Goal: Task Accomplishment & Management: Manage account settings

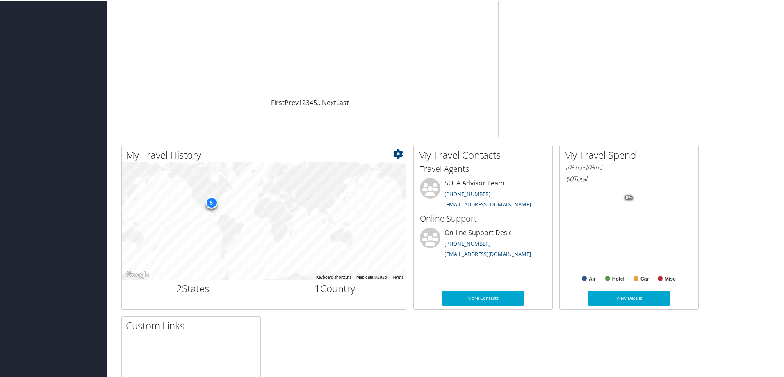
scroll to position [123, 0]
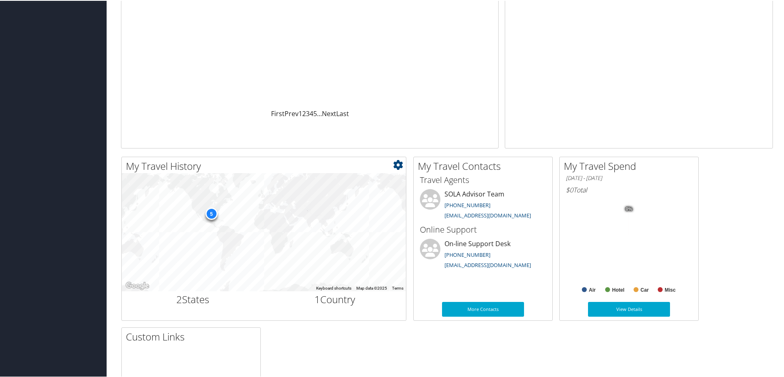
drag, startPoint x: 344, startPoint y: 298, endPoint x: 305, endPoint y: 298, distance: 38.5
click at [330, 298] on h2 "1 Country" at bounding box center [335, 299] width 130 height 14
click at [192, 305] on h2 "2 States" at bounding box center [193, 299] width 130 height 14
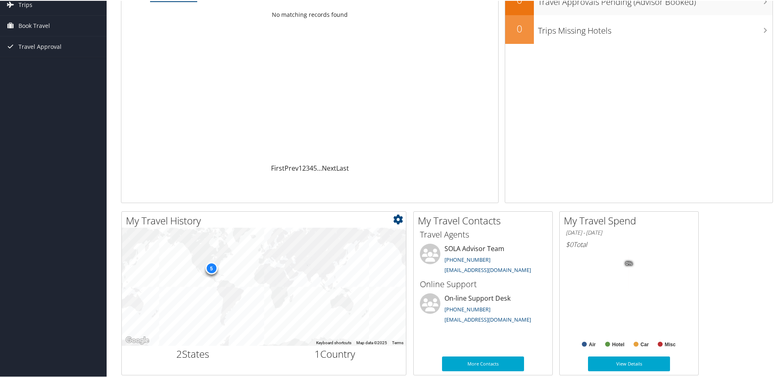
scroll to position [0, 0]
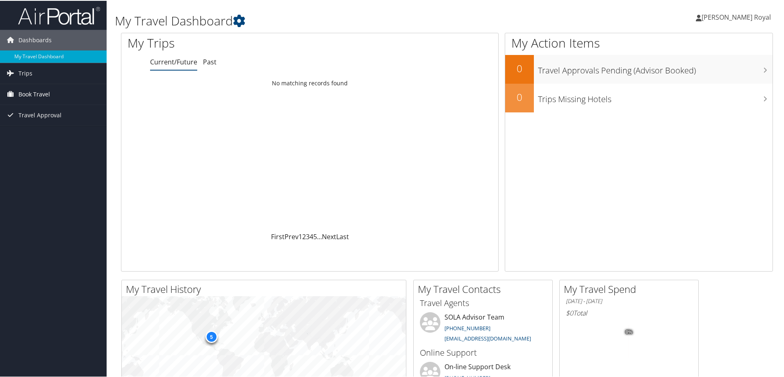
click at [35, 93] on span "Book Travel" at bounding box center [34, 93] width 32 height 20
click at [35, 119] on link "Book/Manage Online Trips" at bounding box center [53, 122] width 107 height 12
click at [19, 71] on span "Trips" at bounding box center [25, 72] width 14 height 20
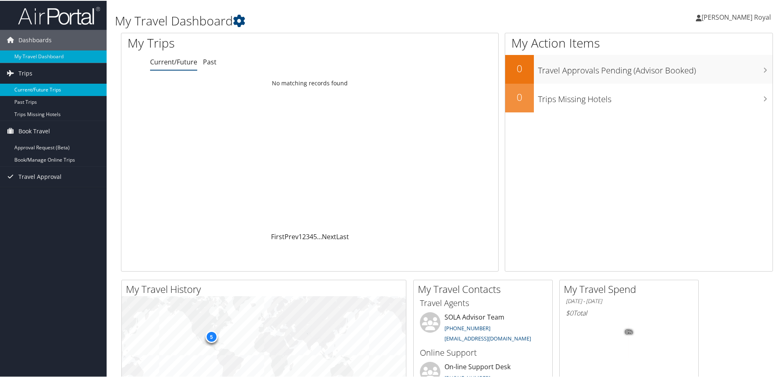
click at [25, 88] on link "Current/Future Trips" at bounding box center [53, 89] width 107 height 12
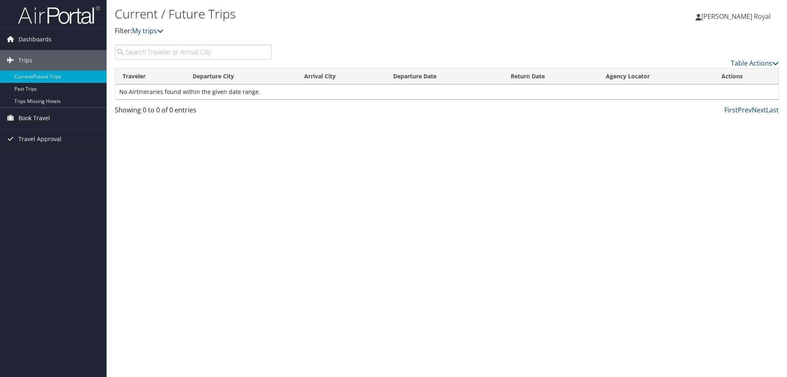
click at [32, 116] on span "Book Travel" at bounding box center [34, 118] width 32 height 20
click at [26, 144] on link "Book/Manage Online Trips" at bounding box center [53, 147] width 107 height 12
